Goal: Information Seeking & Learning: Learn about a topic

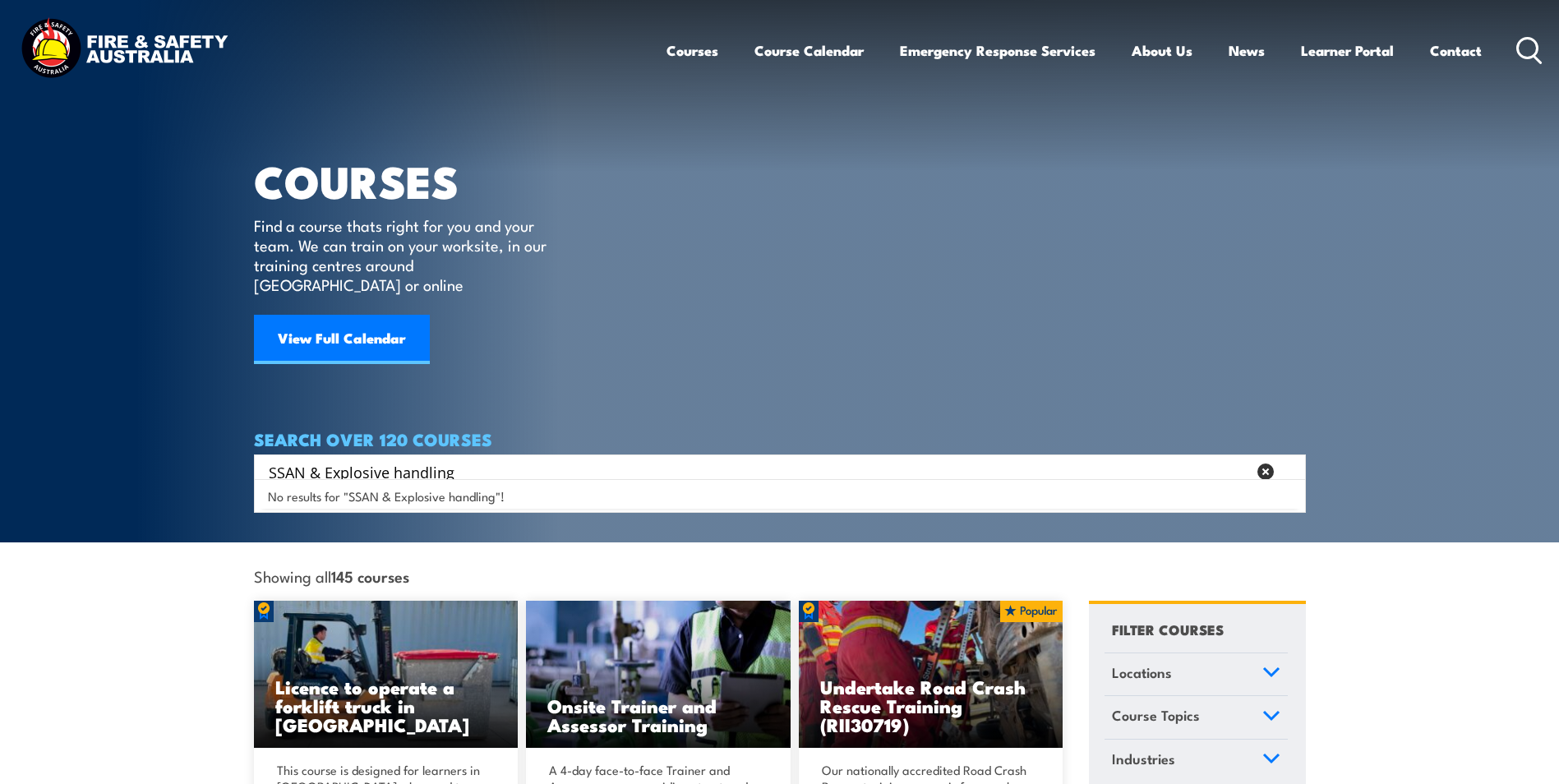
drag, startPoint x: 488, startPoint y: 459, endPoint x: 390, endPoint y: 451, distance: 98.3
click at [390, 460] on input "SSAN & Explosive handling" at bounding box center [758, 472] width 978 height 25
drag, startPoint x: 324, startPoint y: 451, endPoint x: 220, endPoint y: 445, distance: 104.2
click at [220, 445] on section "COURSES Find a course thats right for you and your team. We can train on your w…" at bounding box center [779, 271] width 1559 height 542
click at [364, 460] on input "Explosive handling" at bounding box center [758, 472] width 978 height 25
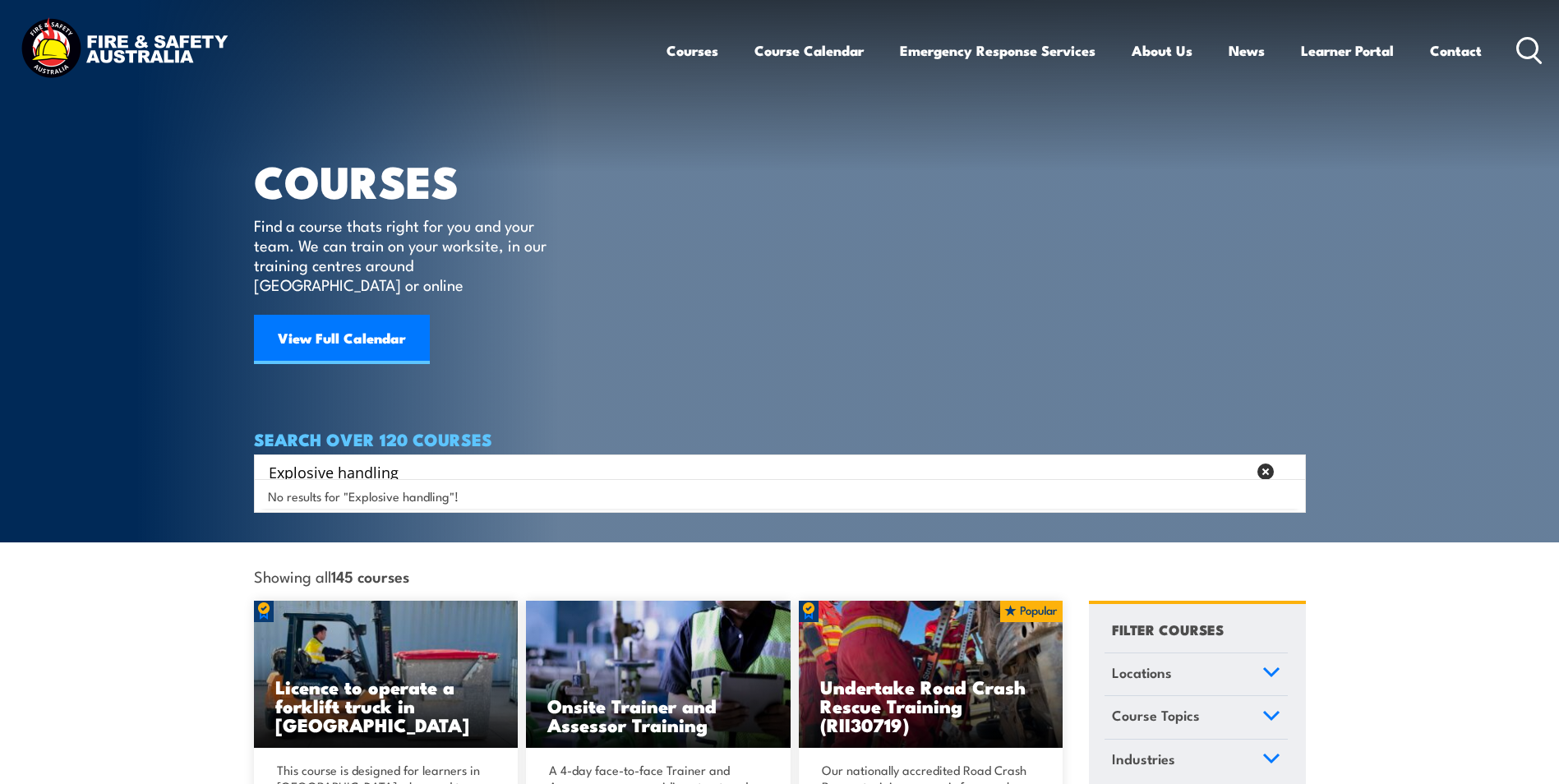
click at [361, 460] on input "Explosive handling" at bounding box center [758, 472] width 978 height 25
type input "Explosive"
